Goal: Transaction & Acquisition: Purchase product/service

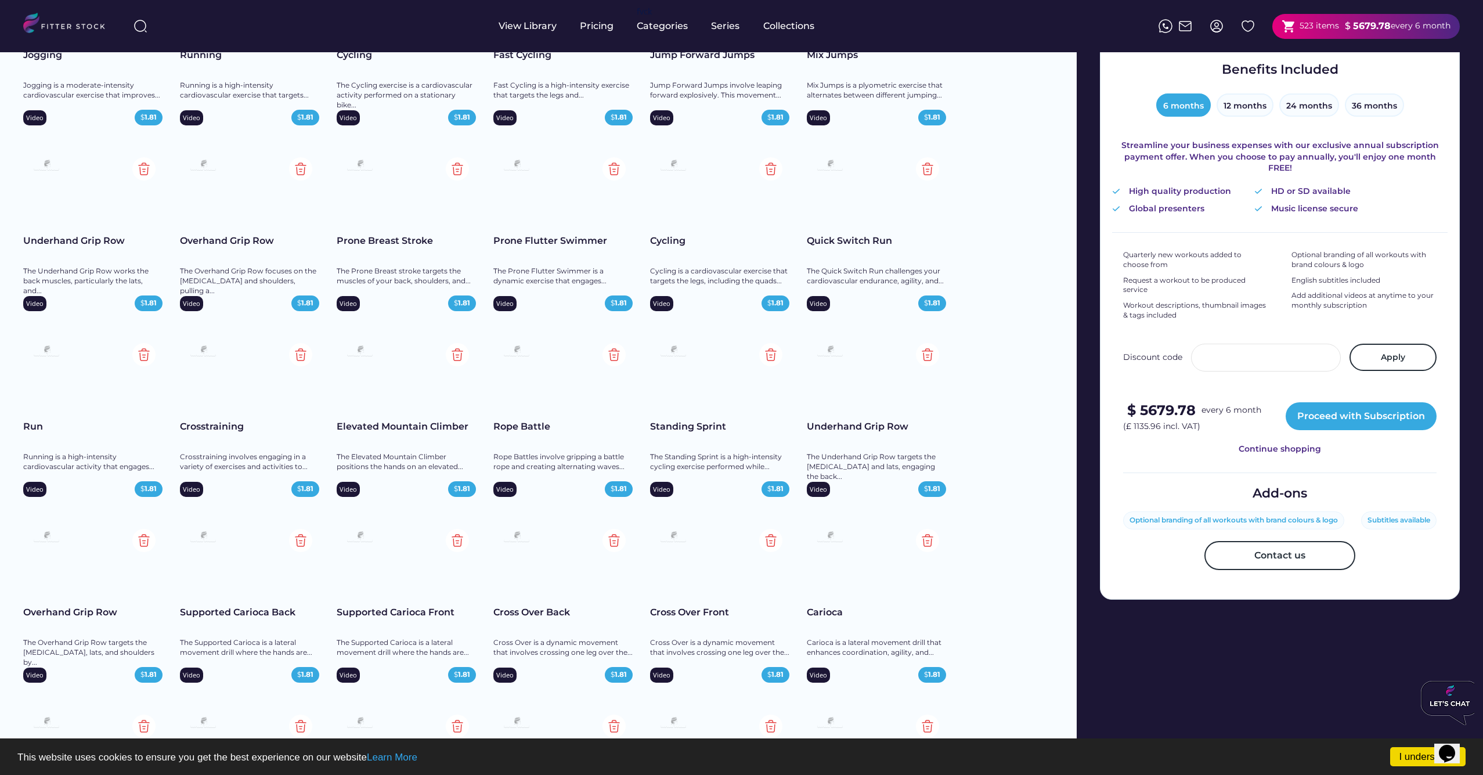
scroll to position [204, 0]
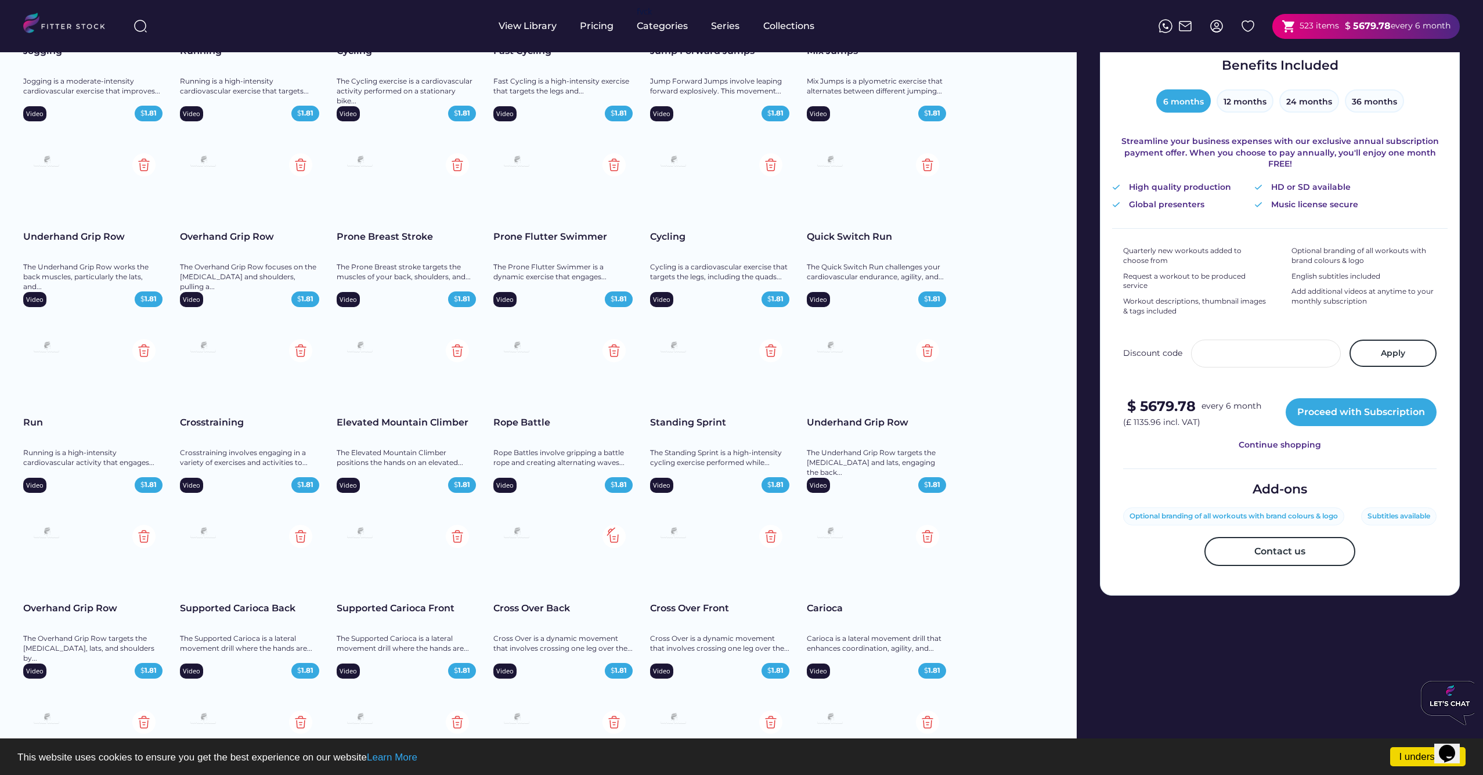
click at [614, 535] on img at bounding box center [614, 536] width 23 height 23
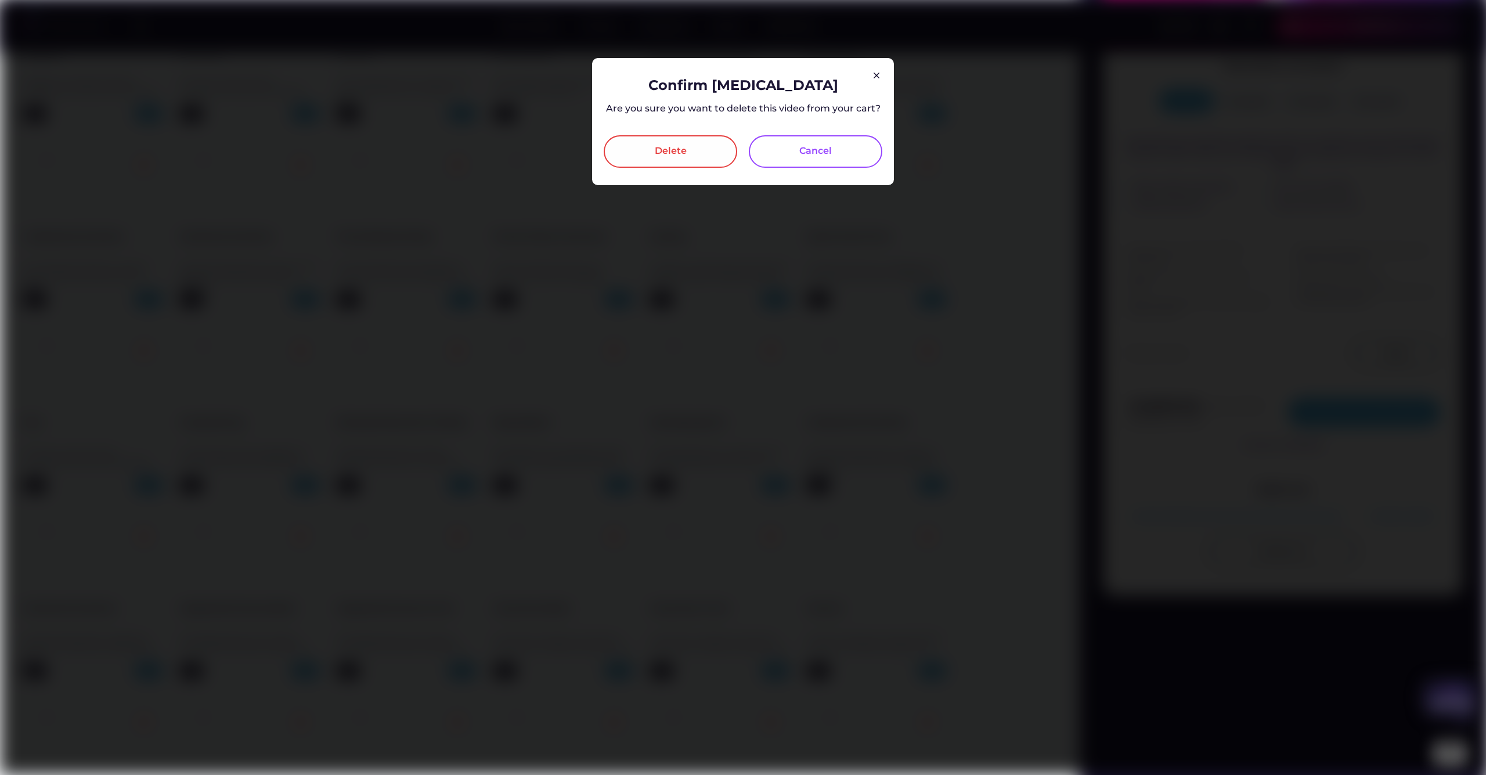
click at [684, 154] on div "Delete" at bounding box center [671, 152] width 32 height 14
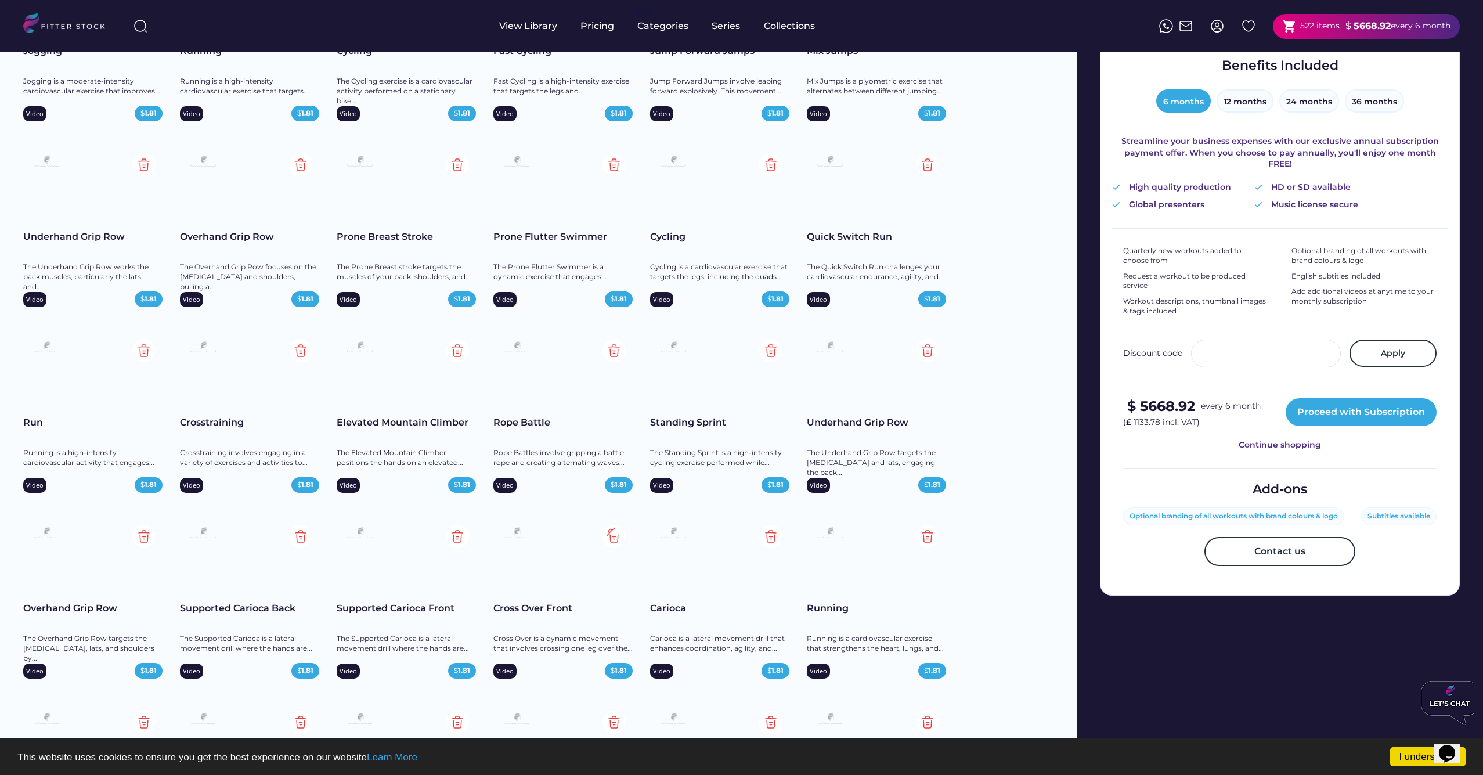
click at [614, 535] on img at bounding box center [614, 536] width 23 height 23
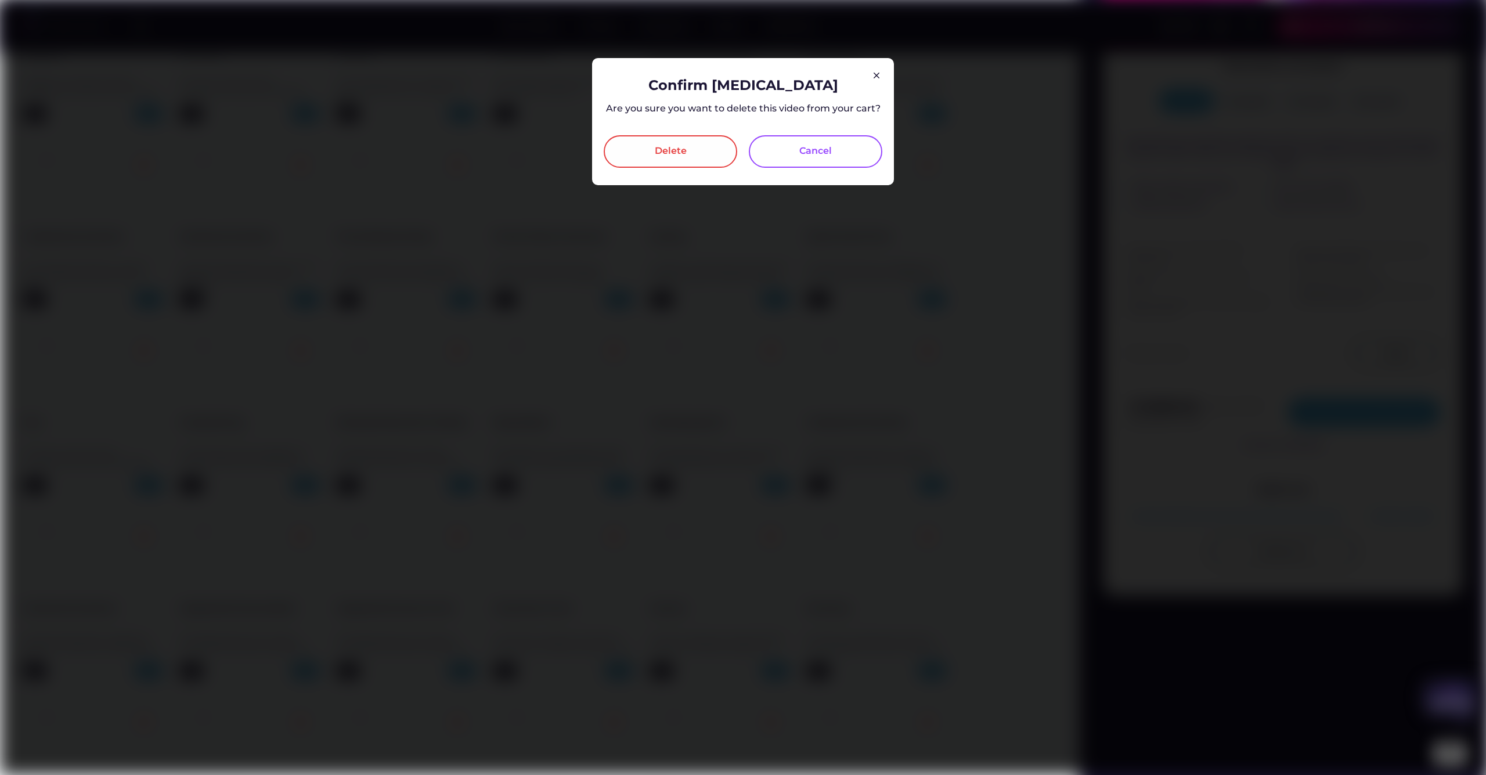
click at [654, 145] on div "Delete" at bounding box center [671, 151] width 134 height 33
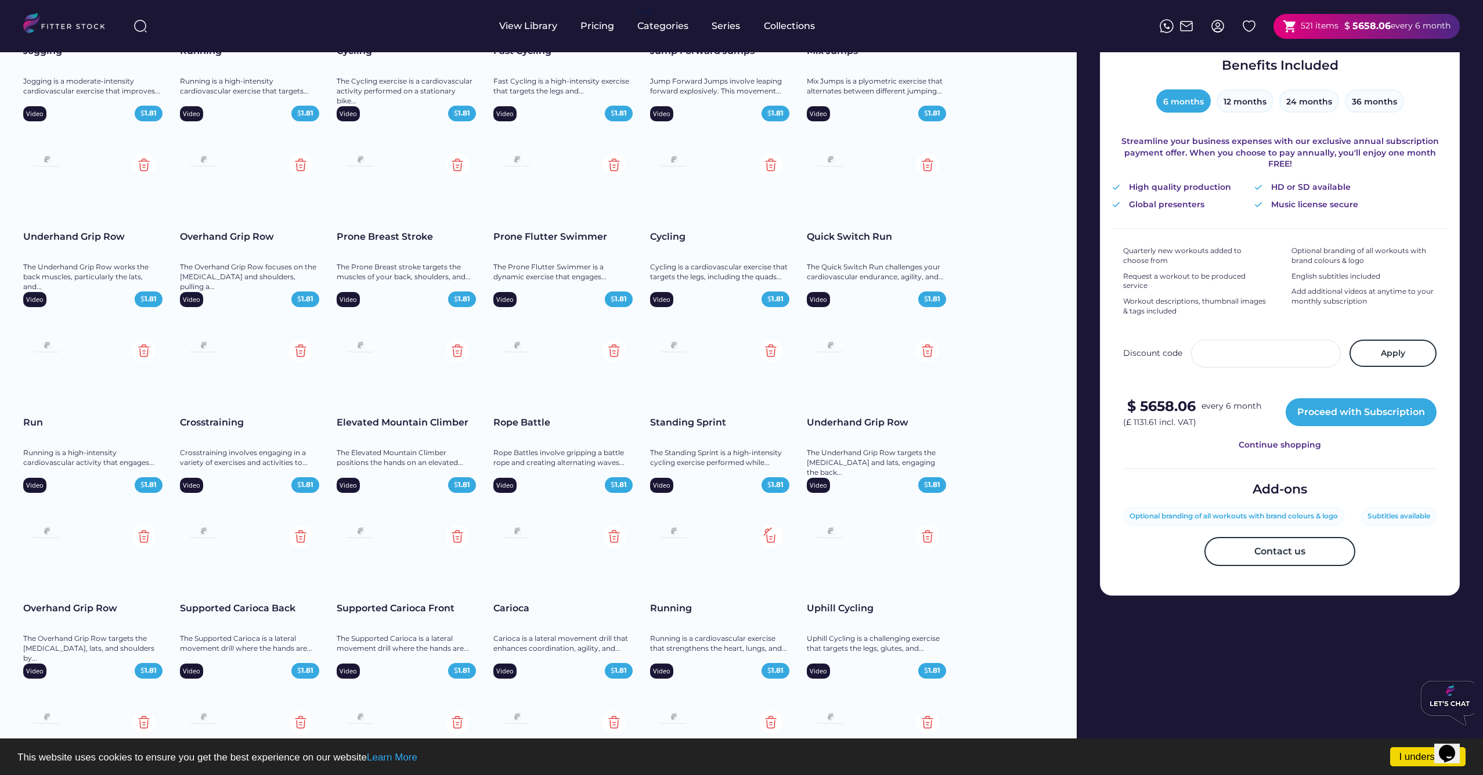
click at [770, 536] on img at bounding box center [770, 536] width 23 height 23
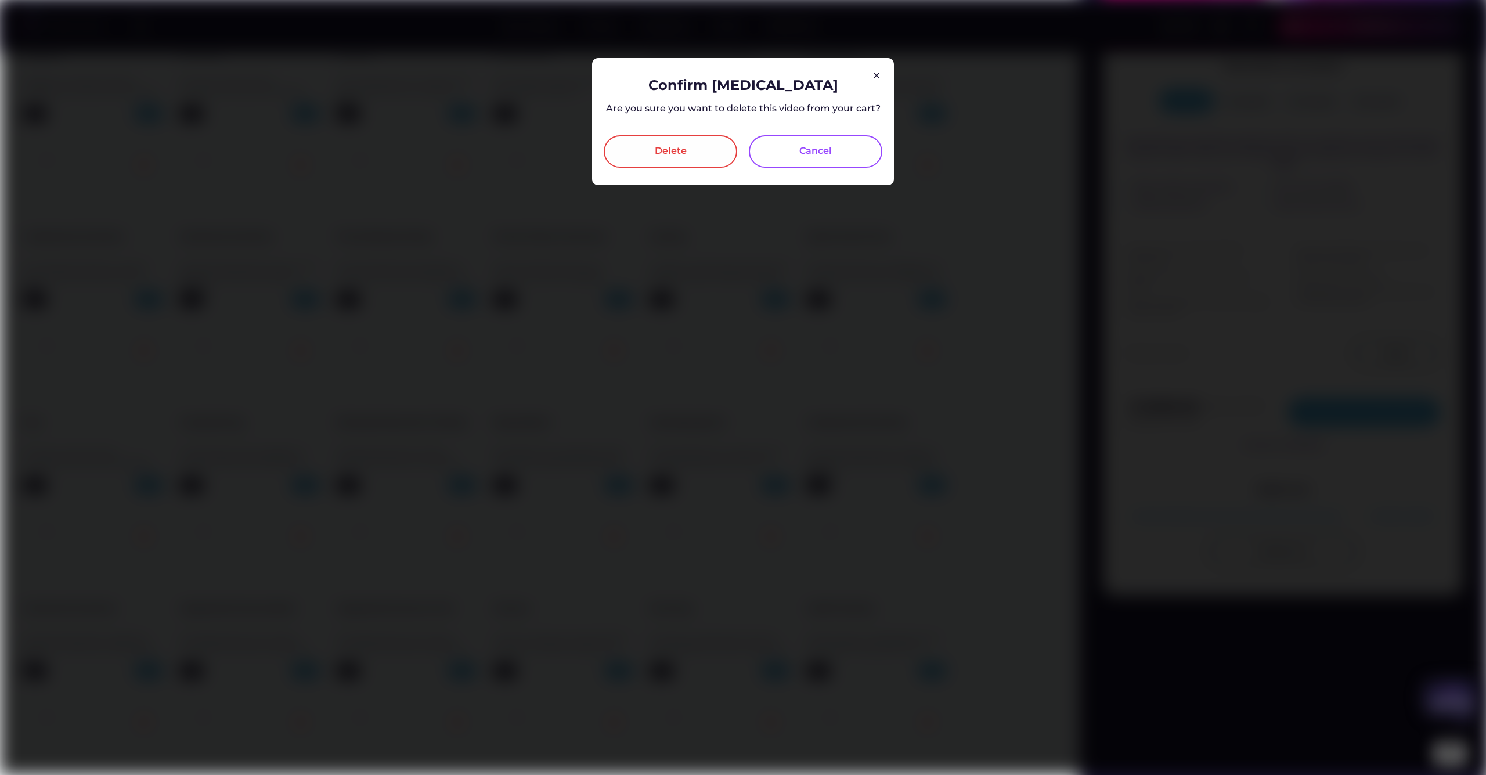
click at [674, 147] on div "Delete" at bounding box center [671, 152] width 32 height 14
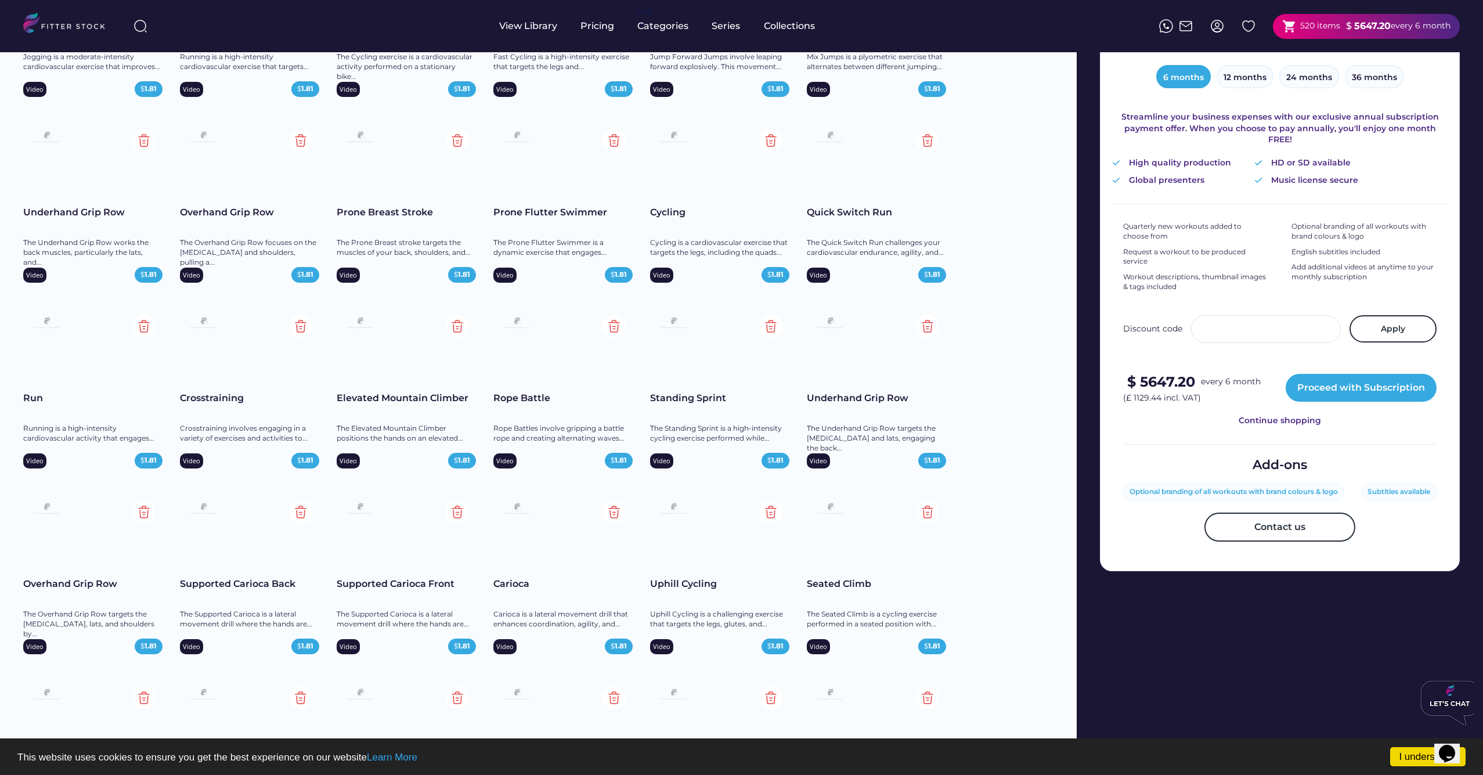
scroll to position [231, 0]
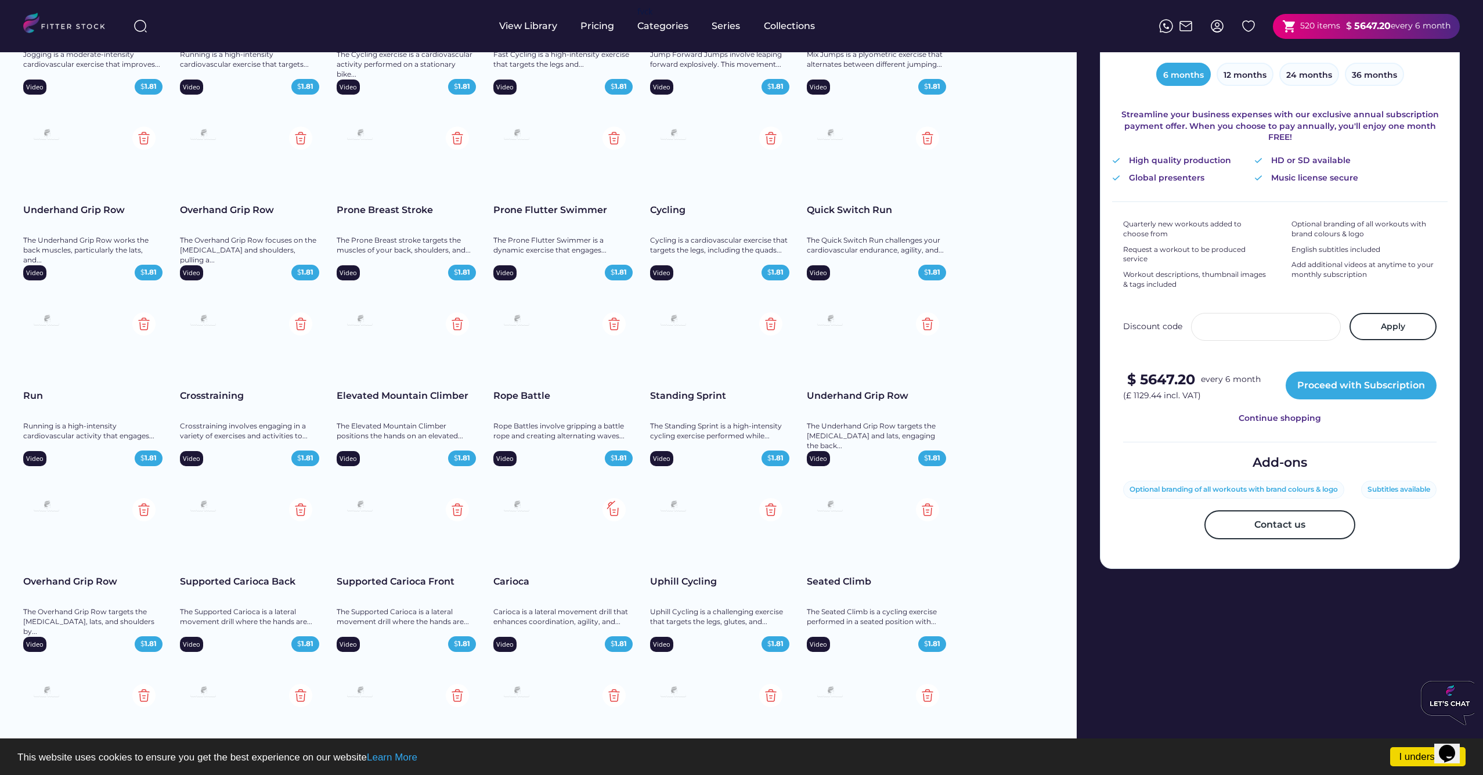
click at [616, 506] on img at bounding box center [614, 509] width 23 height 23
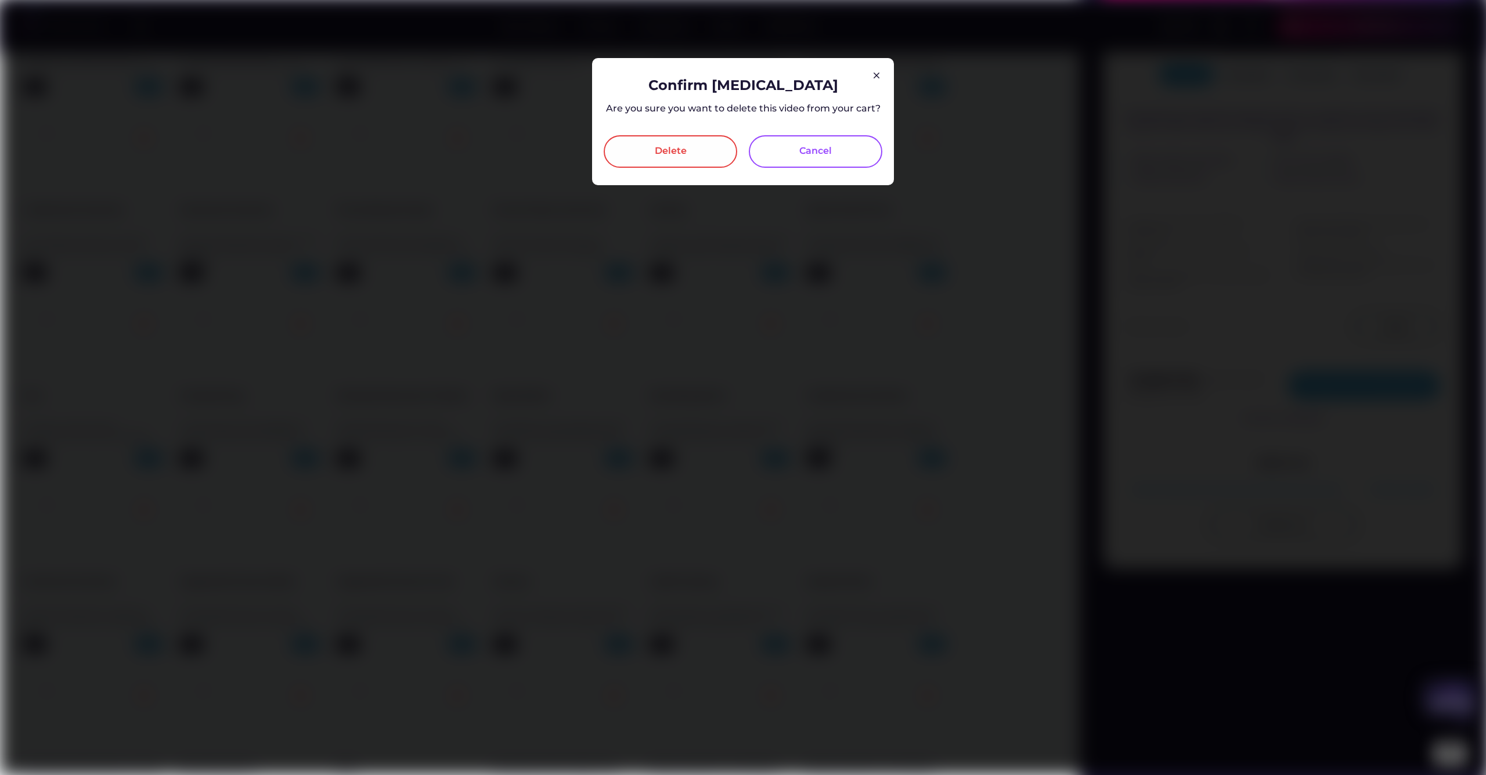
click at [685, 152] on div "Delete" at bounding box center [671, 152] width 32 height 14
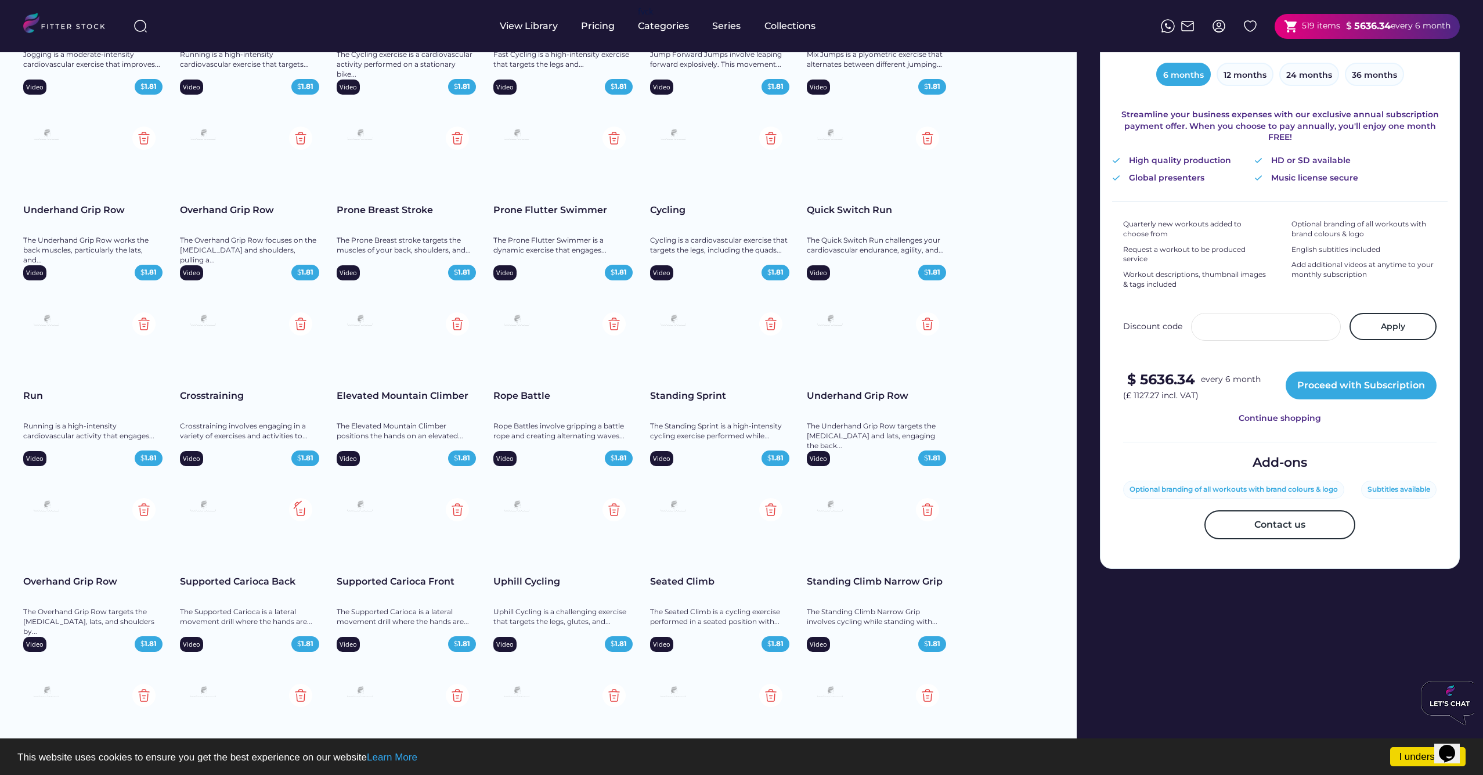
click at [302, 506] on img at bounding box center [300, 509] width 23 height 23
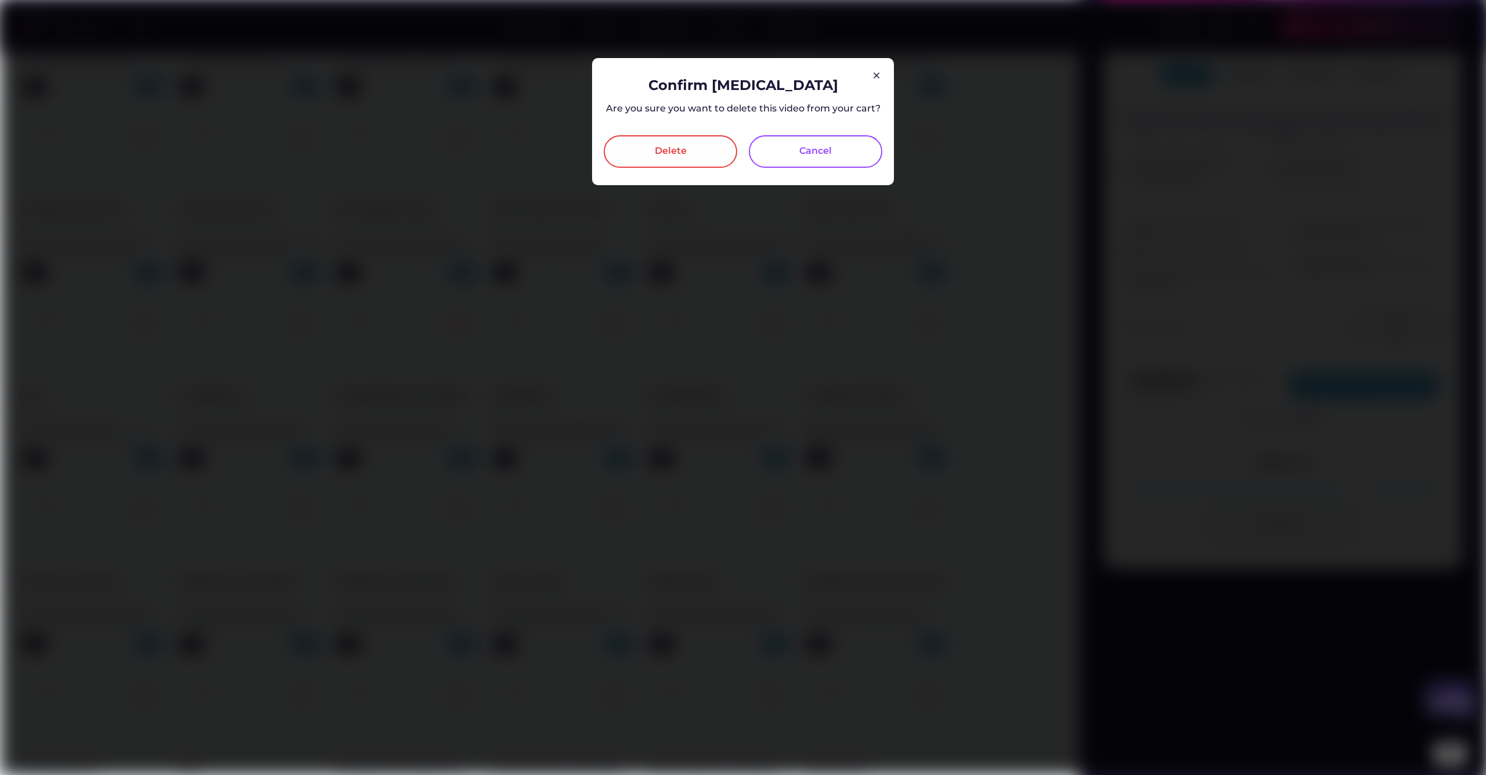
click at [639, 164] on div "Delete" at bounding box center [671, 151] width 134 height 33
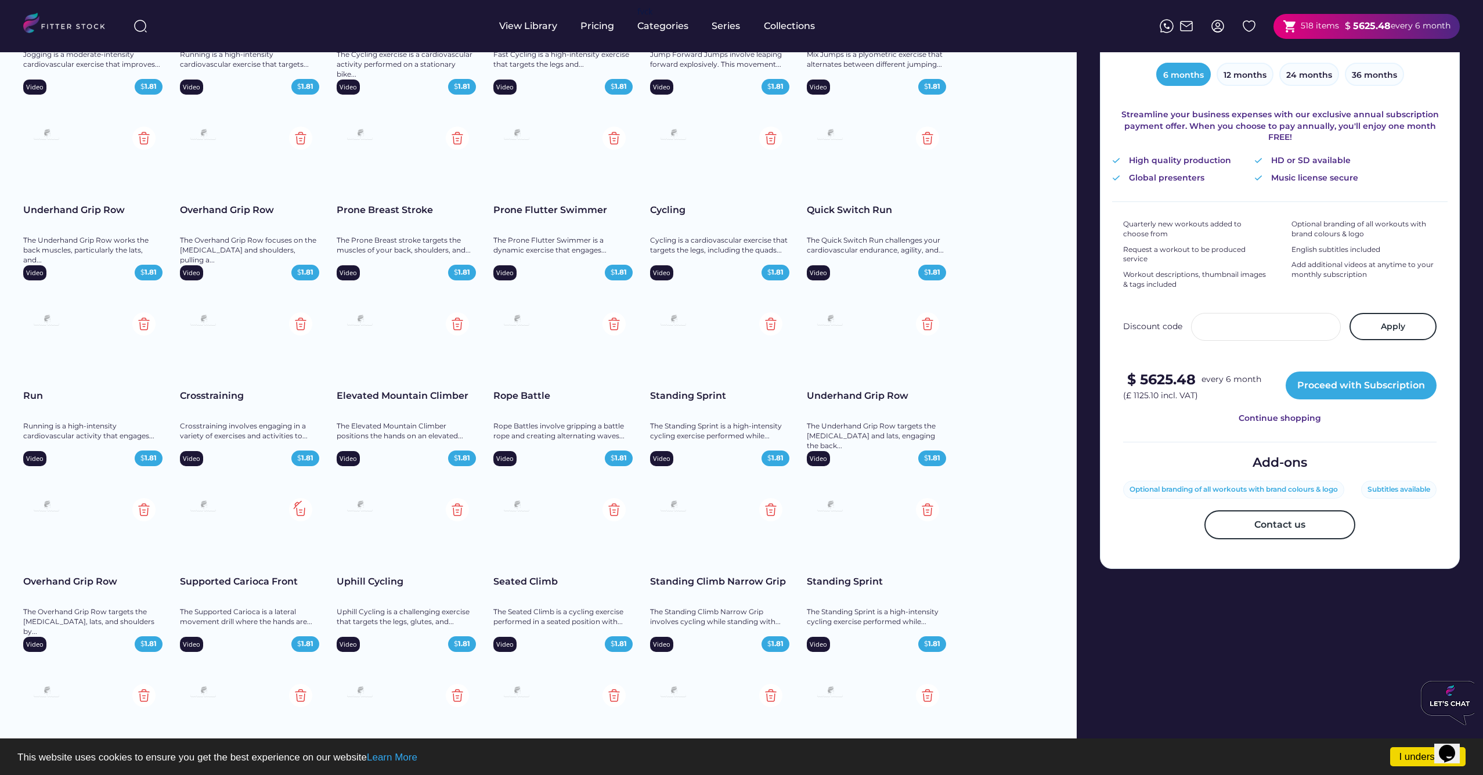
click at [300, 511] on img at bounding box center [300, 509] width 23 height 23
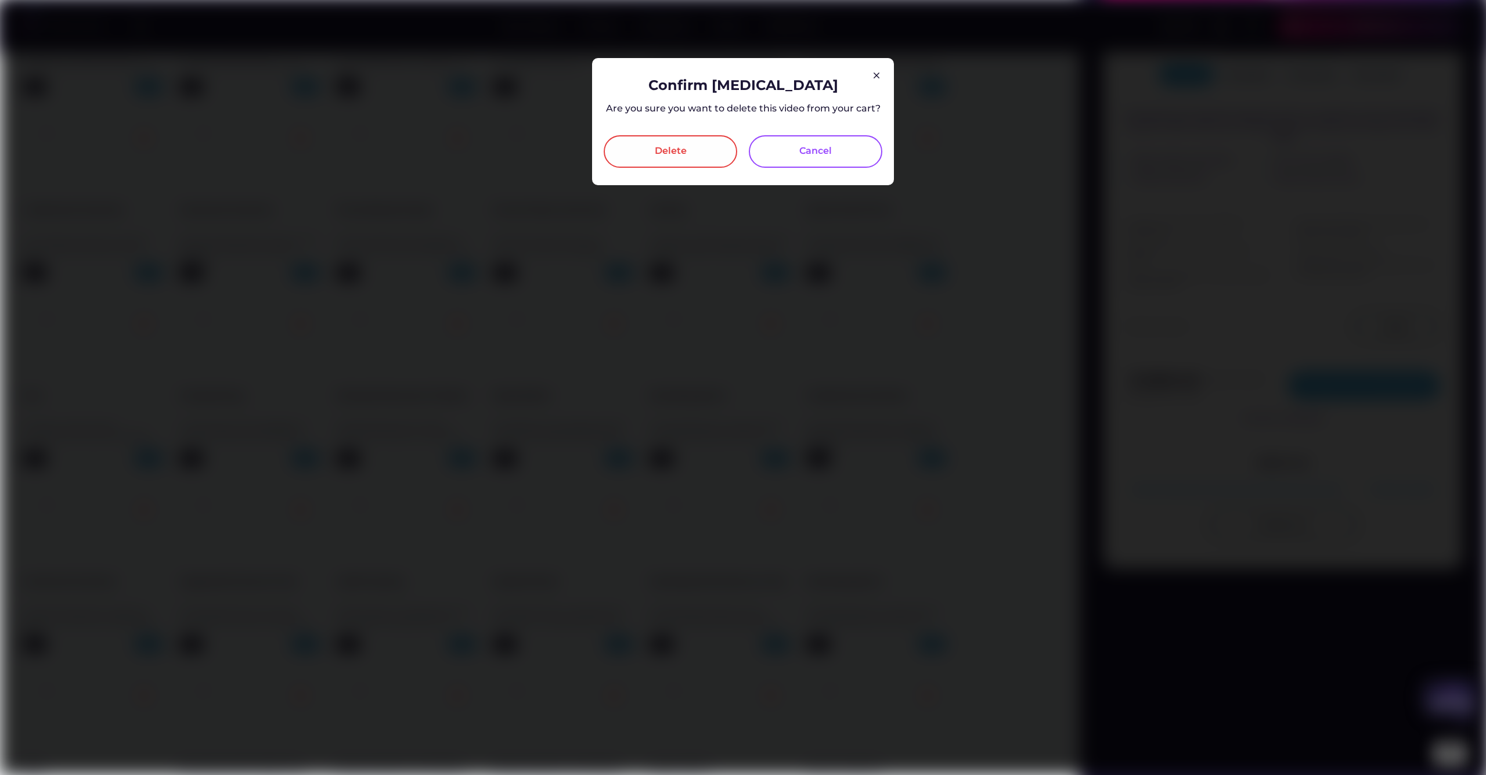
click at [646, 152] on div "Delete" at bounding box center [671, 151] width 134 height 33
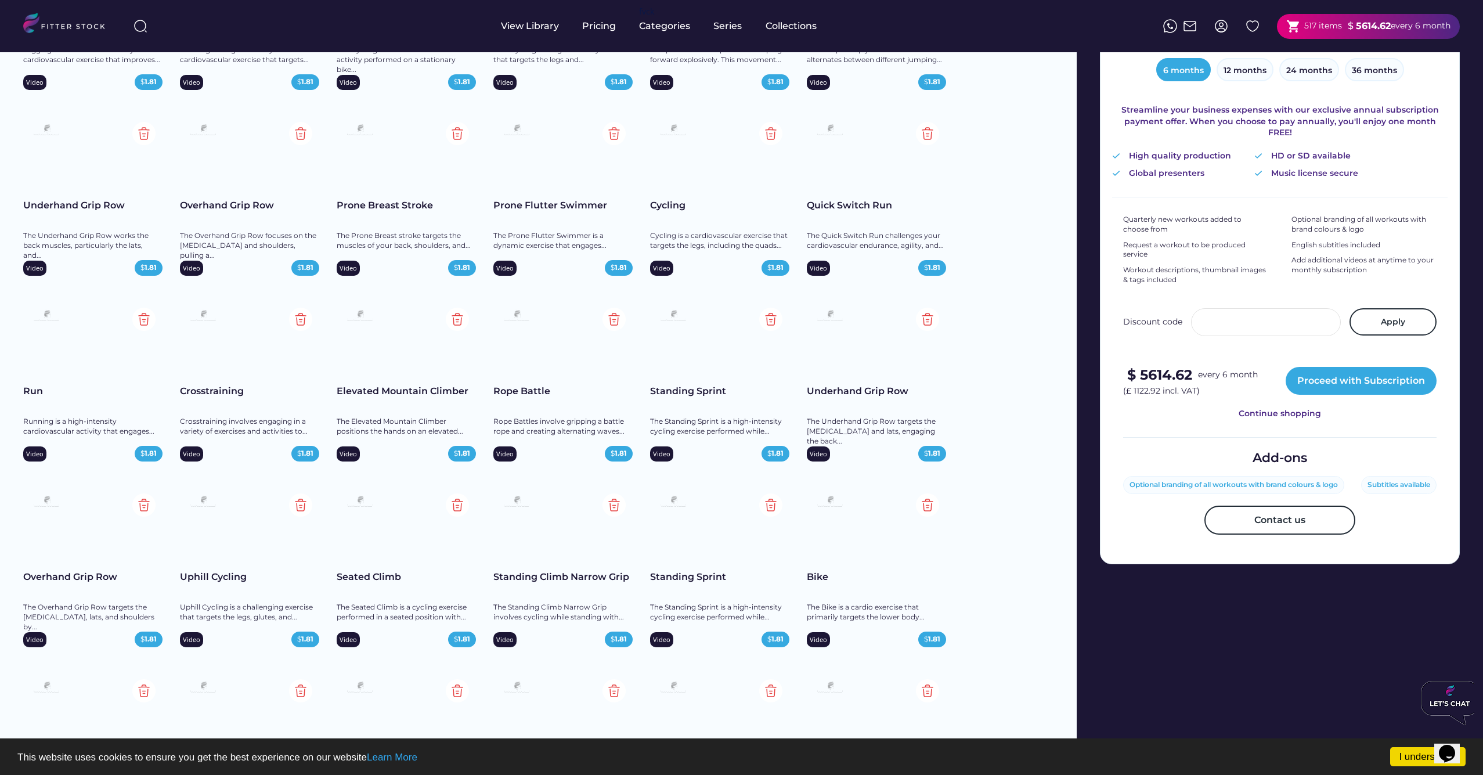
scroll to position [236, 0]
